Goal: Task Accomplishment & Management: Use online tool/utility

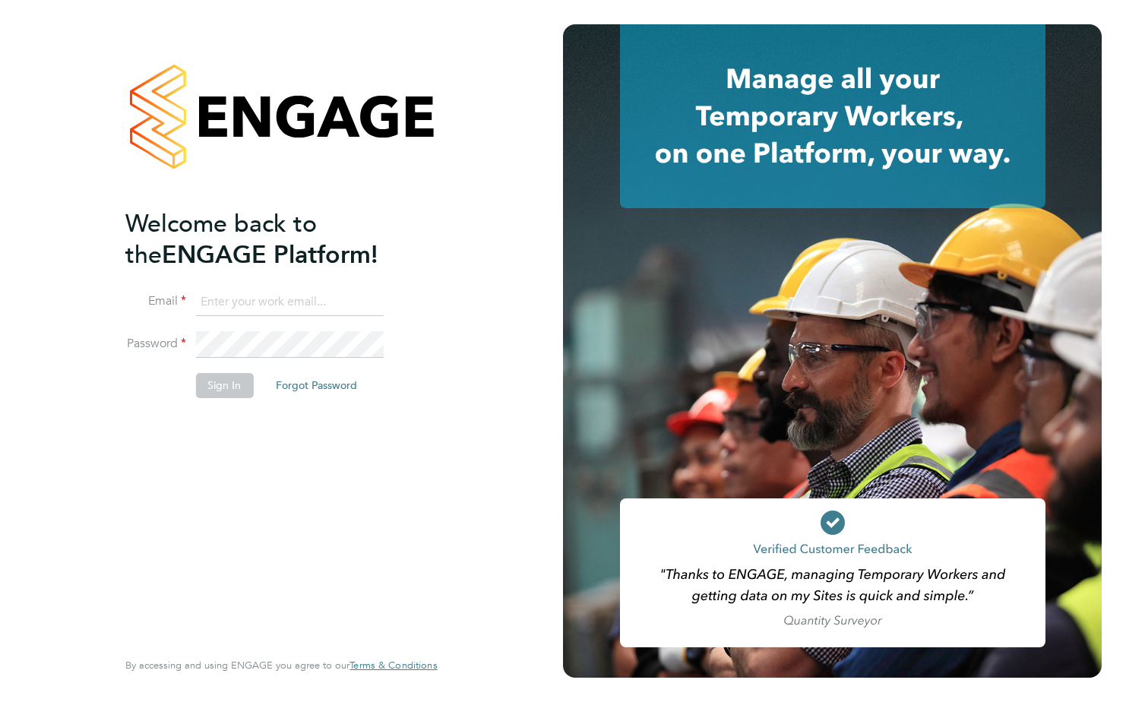
type input "[PERSON_NAME][EMAIL_ADDRESS][DOMAIN_NAME]"
click at [108, 418] on div "Welcome back to the ENGAGE Platform! Email [PERSON_NAME][EMAIL_ADDRESS][DOMAIN_…" at bounding box center [281, 351] width 372 height 702
click at [210, 390] on button "Sign In" at bounding box center [224, 385] width 58 height 24
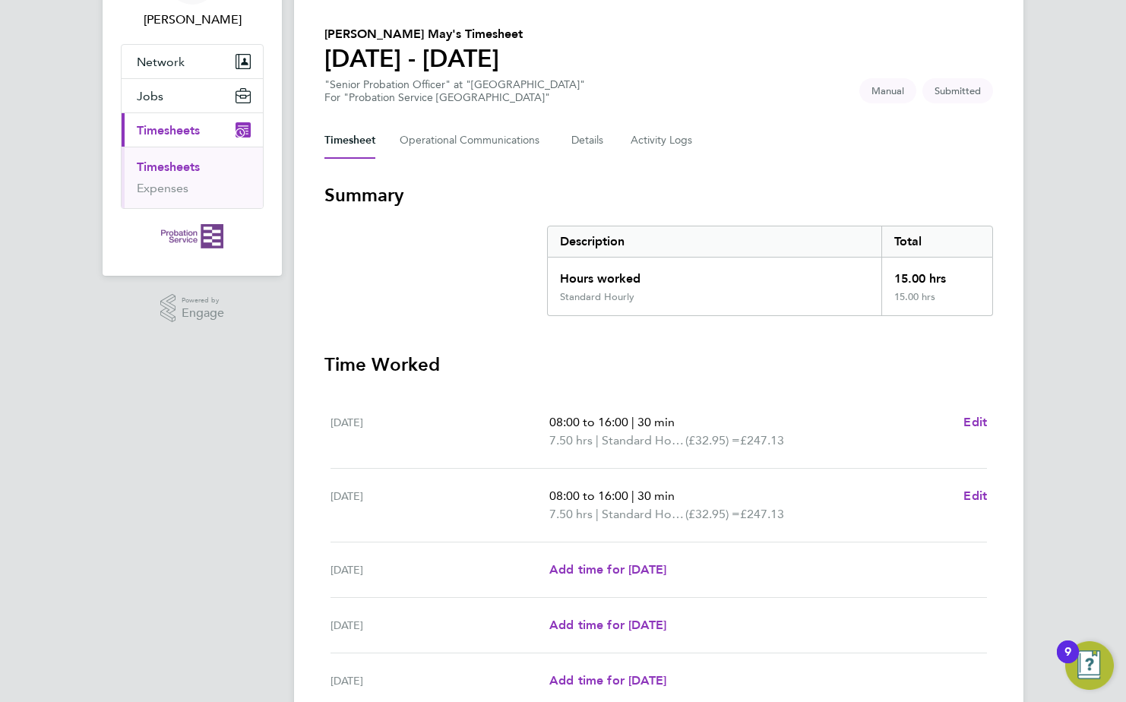
scroll to position [304, 0]
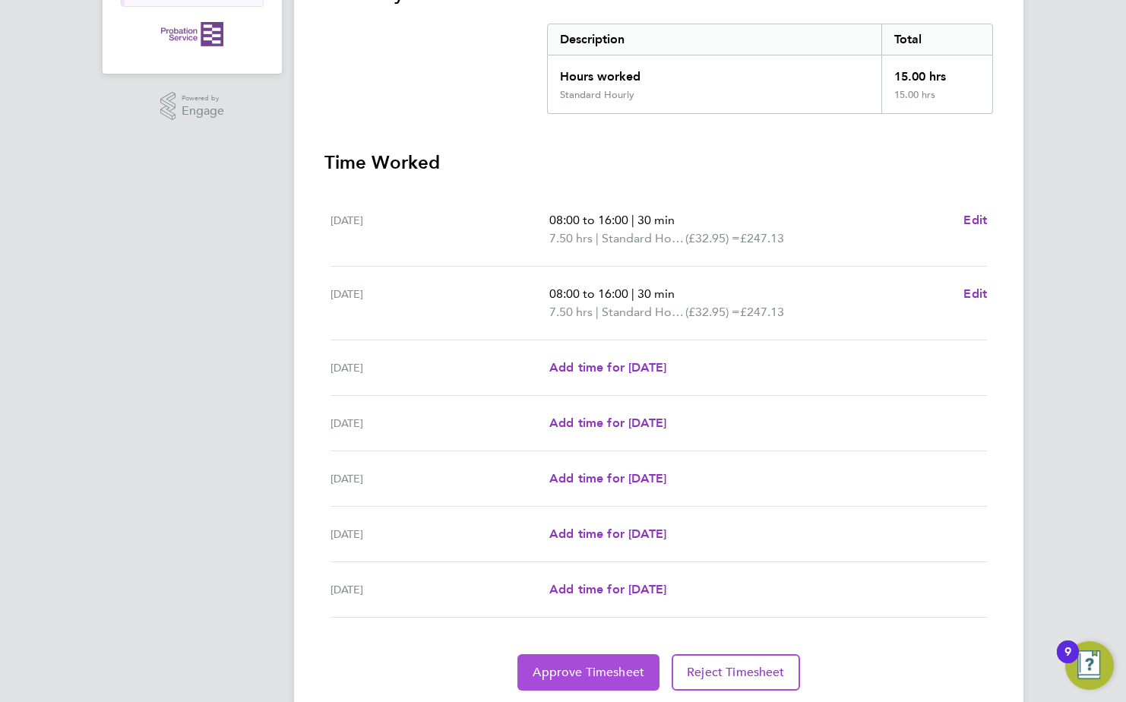
click at [597, 678] on span "Approve Timesheet" at bounding box center [588, 672] width 112 height 15
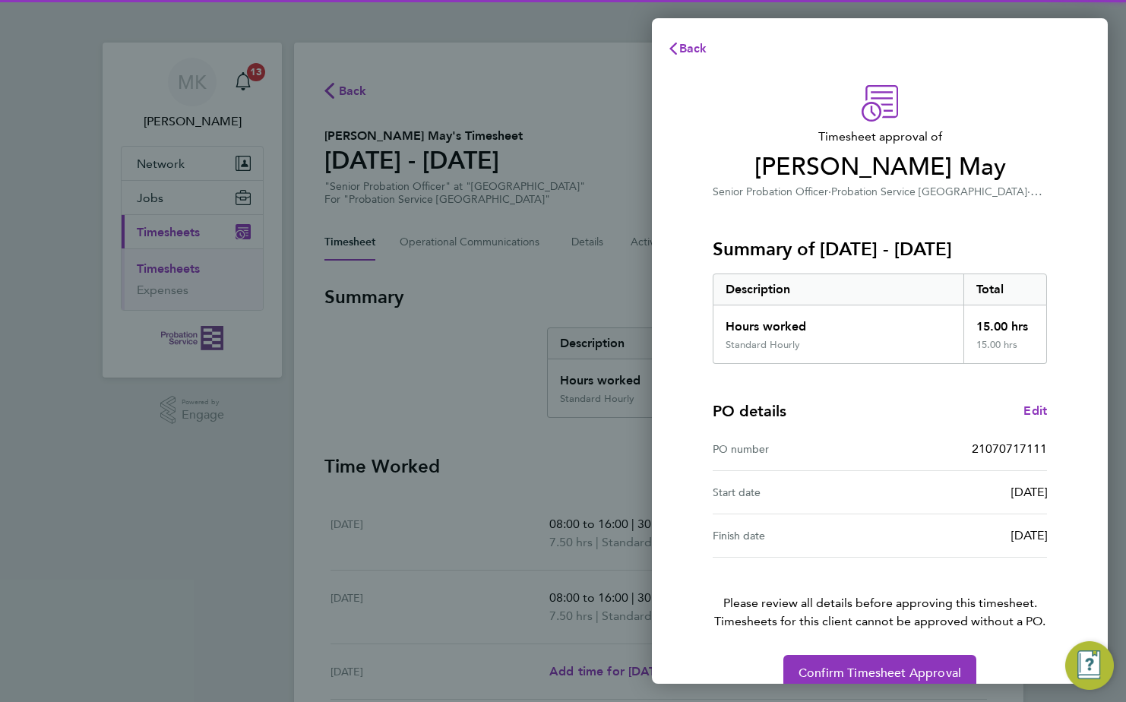
scroll to position [26, 0]
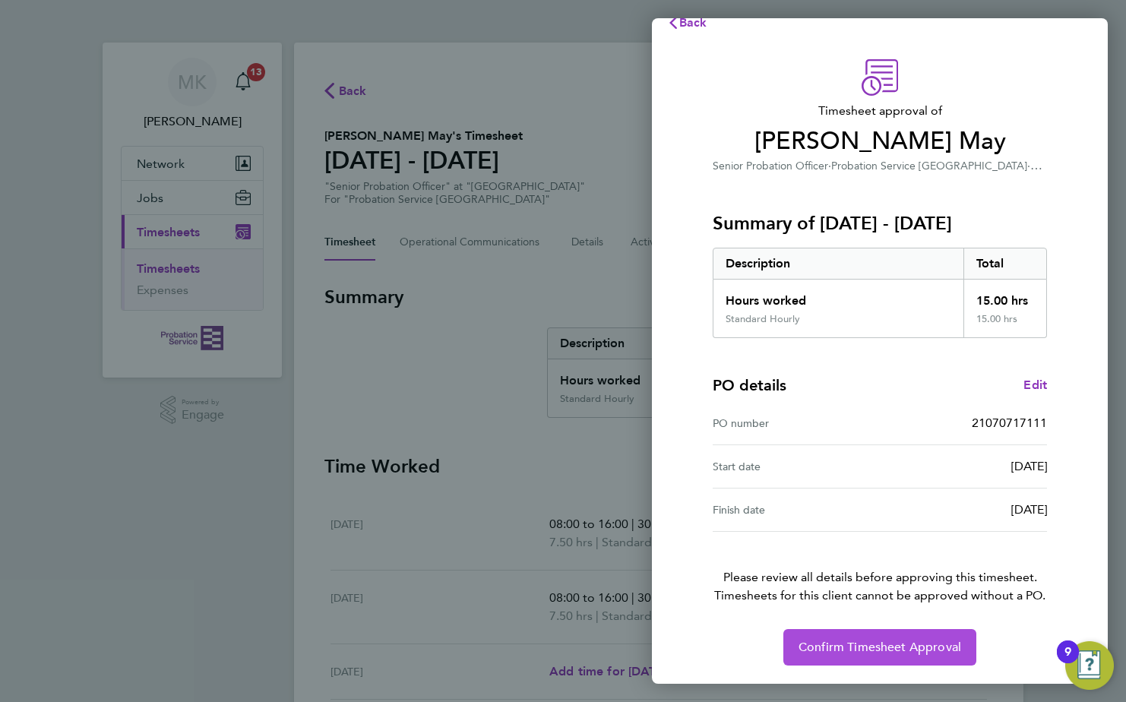
click at [819, 645] on span "Confirm Timesheet Approval" at bounding box center [879, 646] width 163 height 15
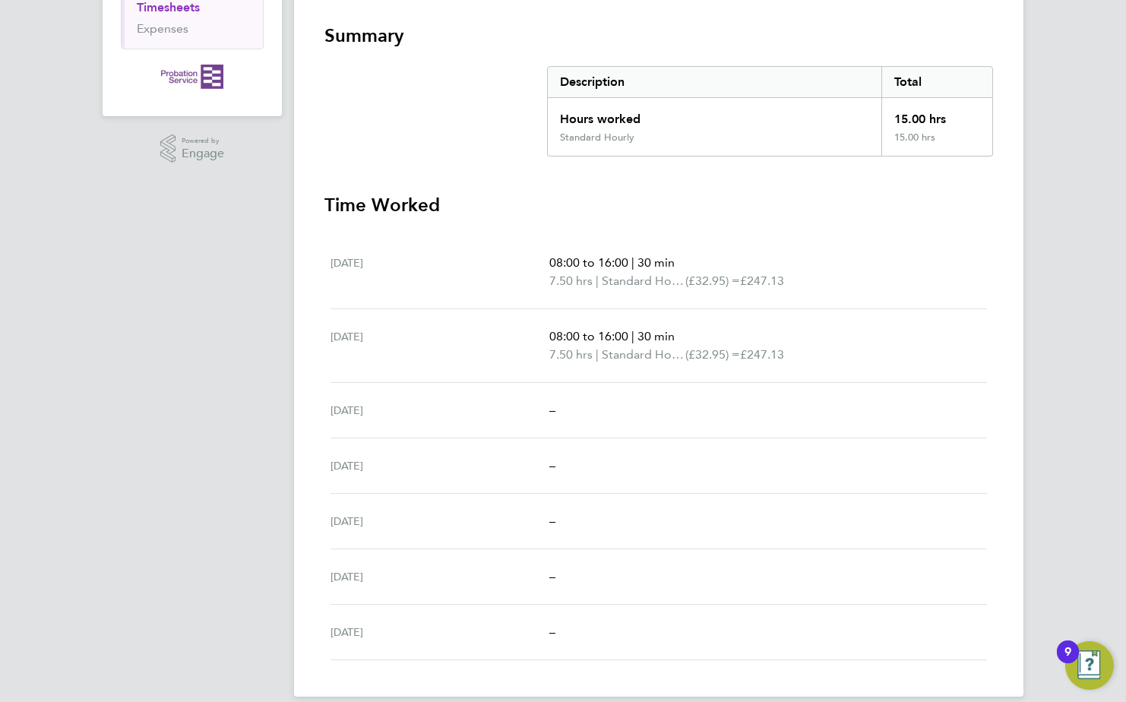
scroll to position [280, 0]
